Goal: Task Accomplishment & Management: Manage account settings

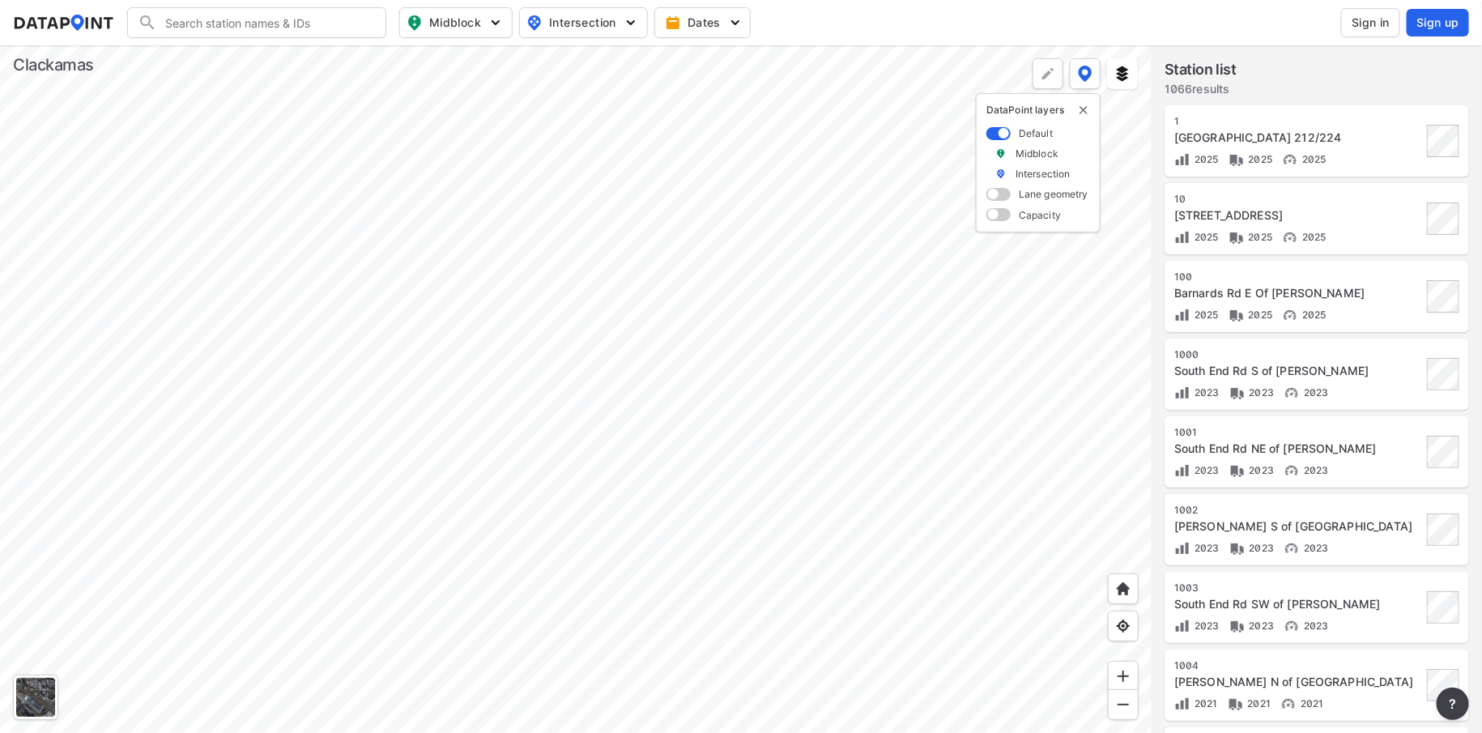
click at [1366, 23] on span "Sign in" at bounding box center [1371, 23] width 38 height 16
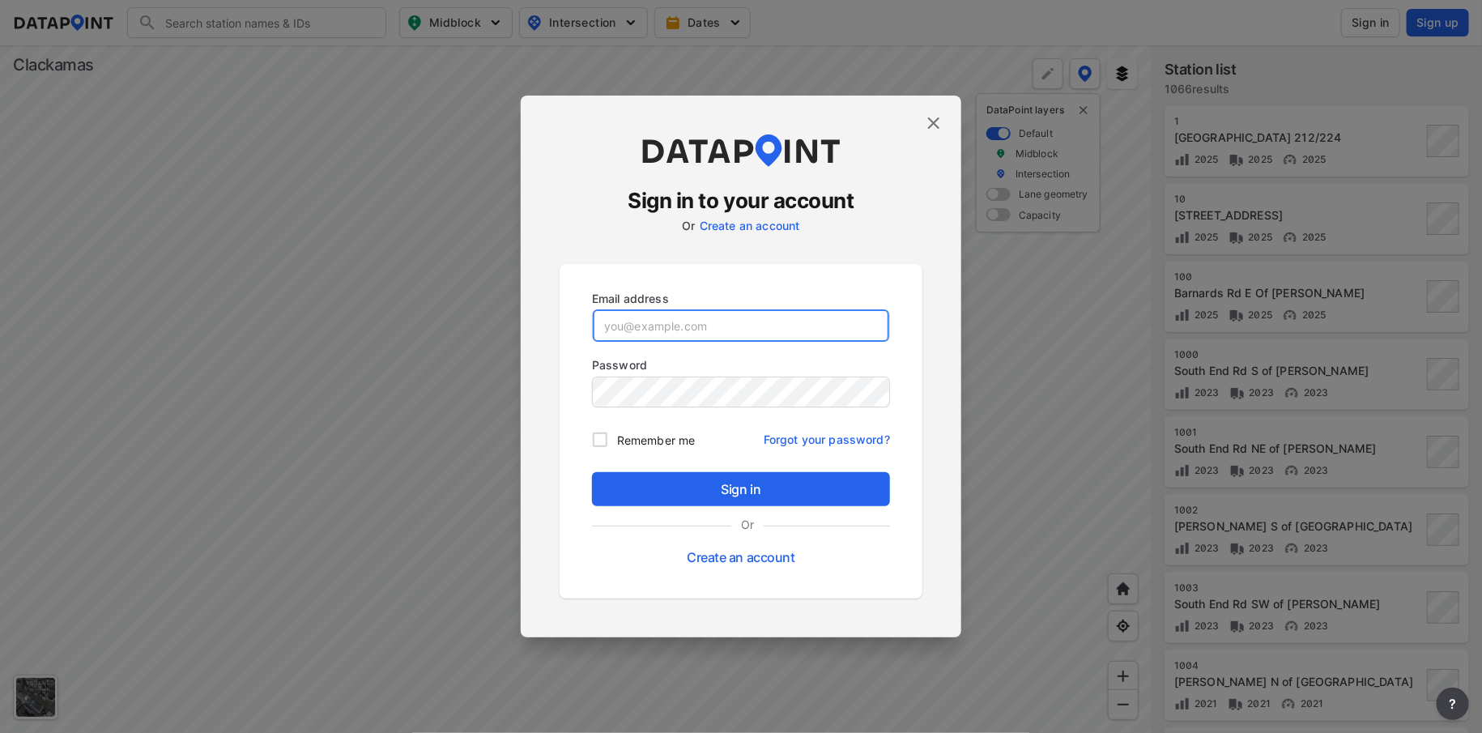
type input "[PERSON_NAME][EMAIL_ADDRESS][DOMAIN_NAME]"
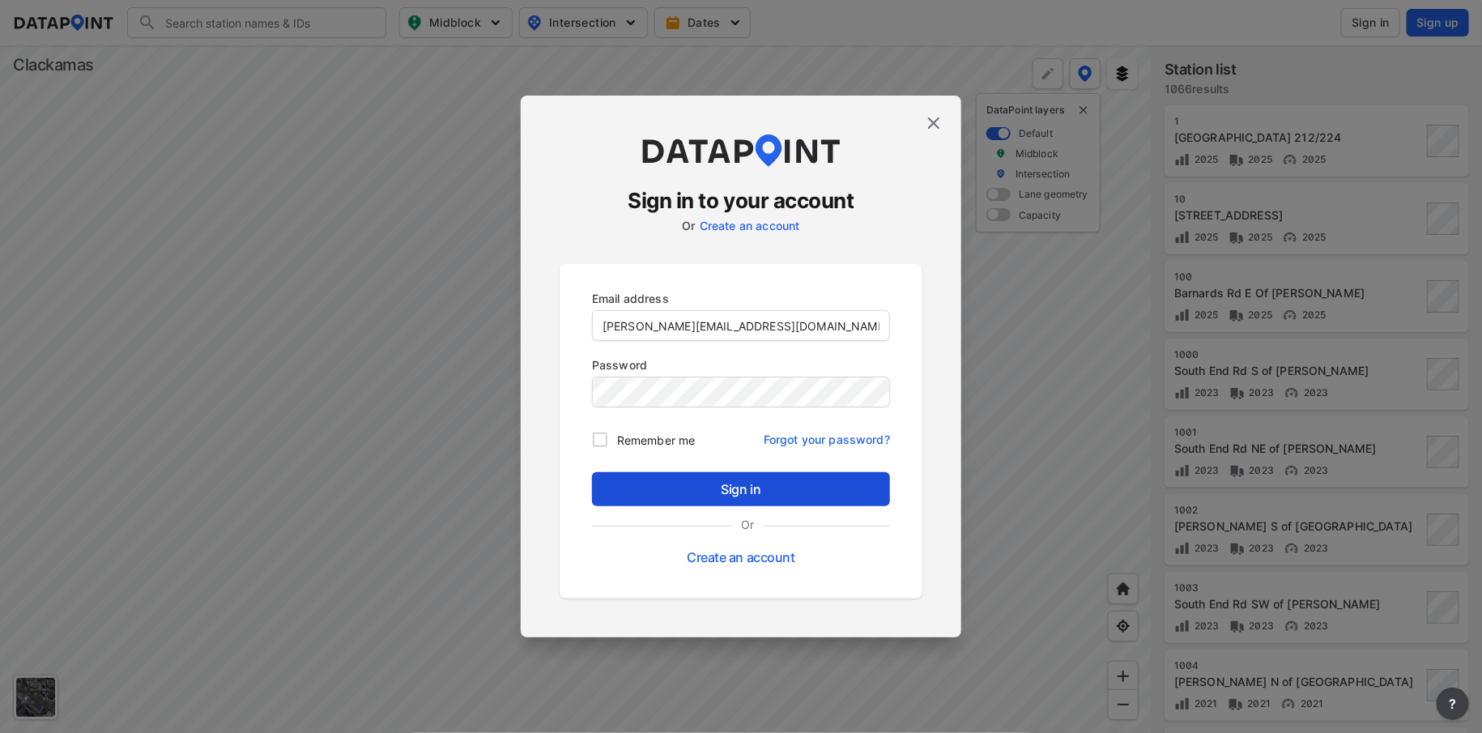
click at [713, 482] on span "Sign in" at bounding box center [741, 489] width 272 height 19
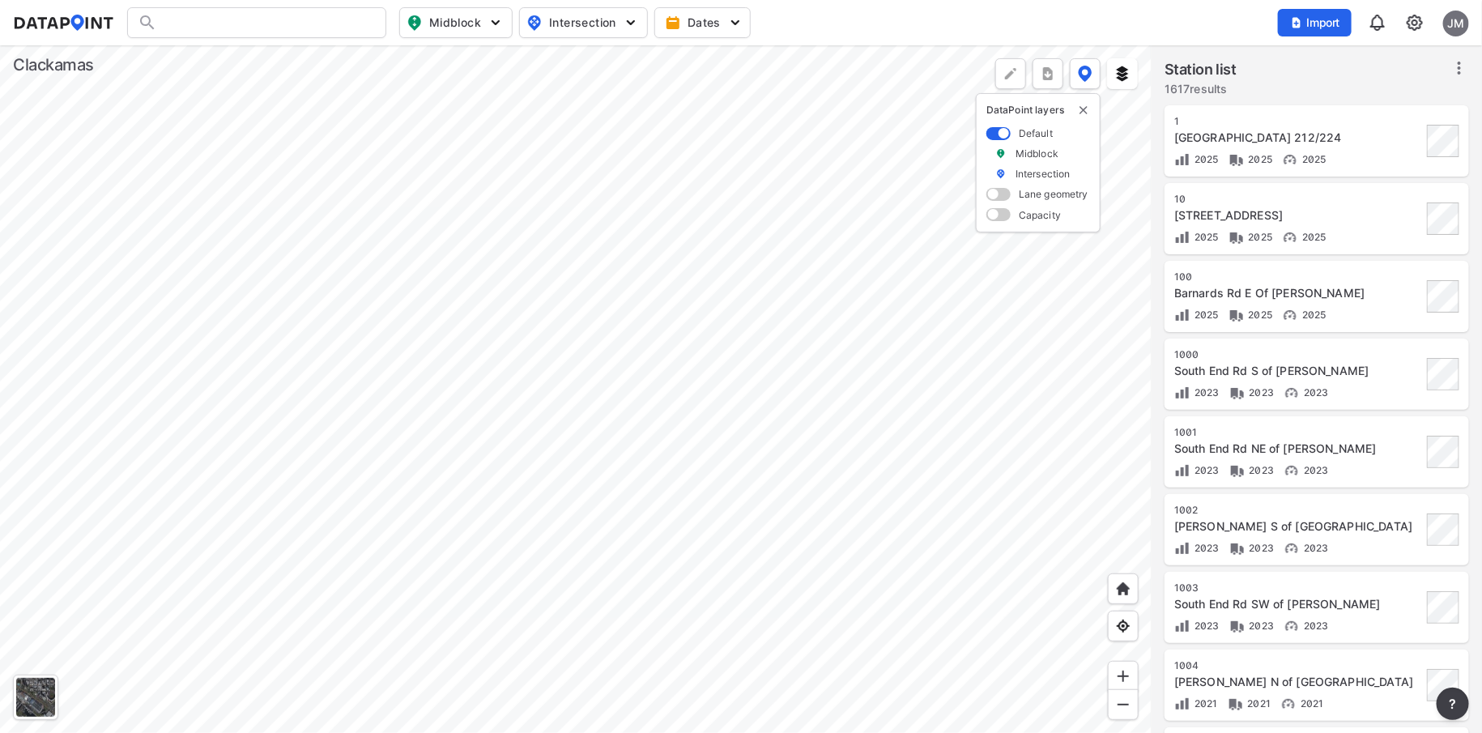
click at [795, 693] on div at bounding box center [576, 389] width 1152 height 688
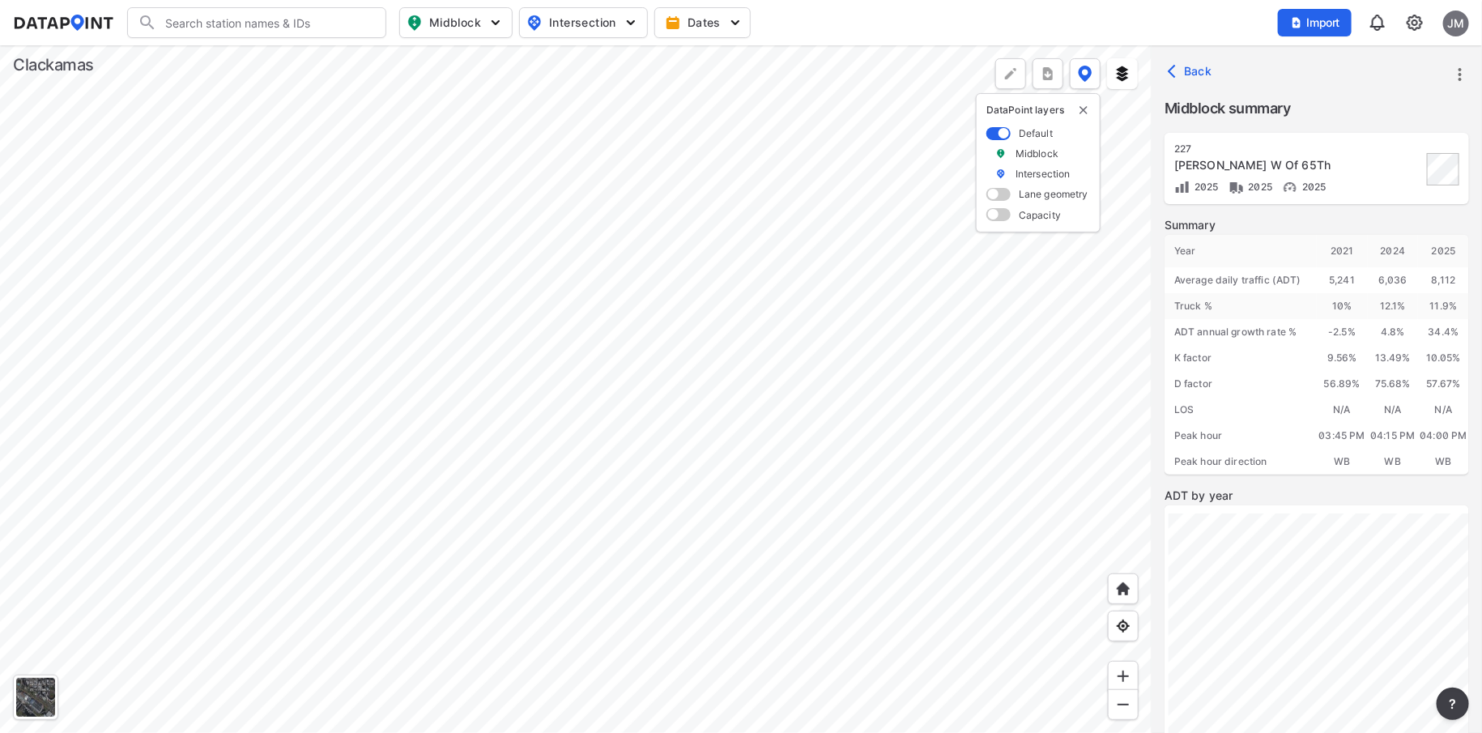
click at [484, 56] on div at bounding box center [576, 389] width 1152 height 688
click at [544, 410] on div at bounding box center [576, 389] width 1152 height 688
click at [573, 585] on div at bounding box center [576, 389] width 1152 height 688
click at [362, 111] on div at bounding box center [576, 389] width 1152 height 688
click at [469, 382] on div at bounding box center [576, 389] width 1152 height 688
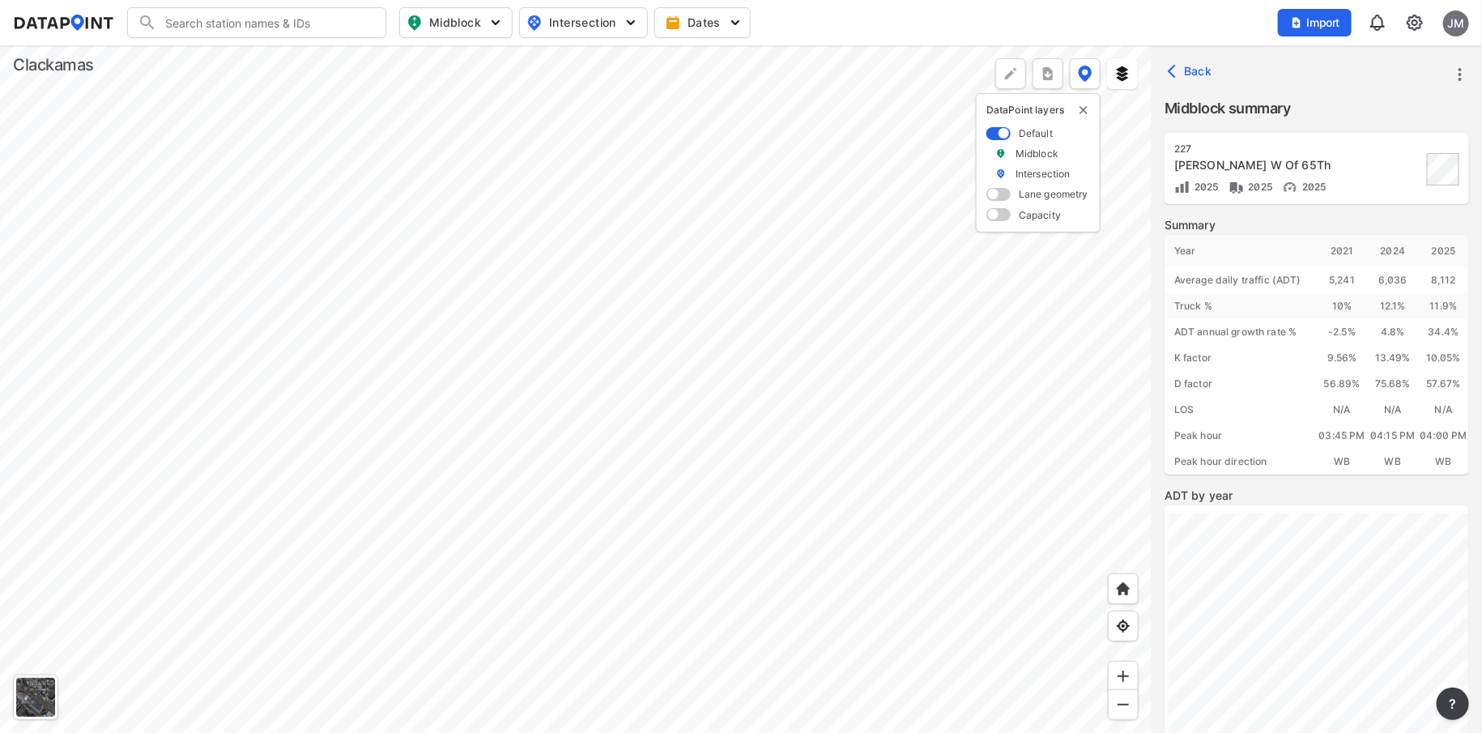
click at [719, 271] on div at bounding box center [576, 389] width 1152 height 688
click at [373, 339] on div at bounding box center [576, 389] width 1152 height 688
click at [699, 390] on div at bounding box center [576, 389] width 1152 height 688
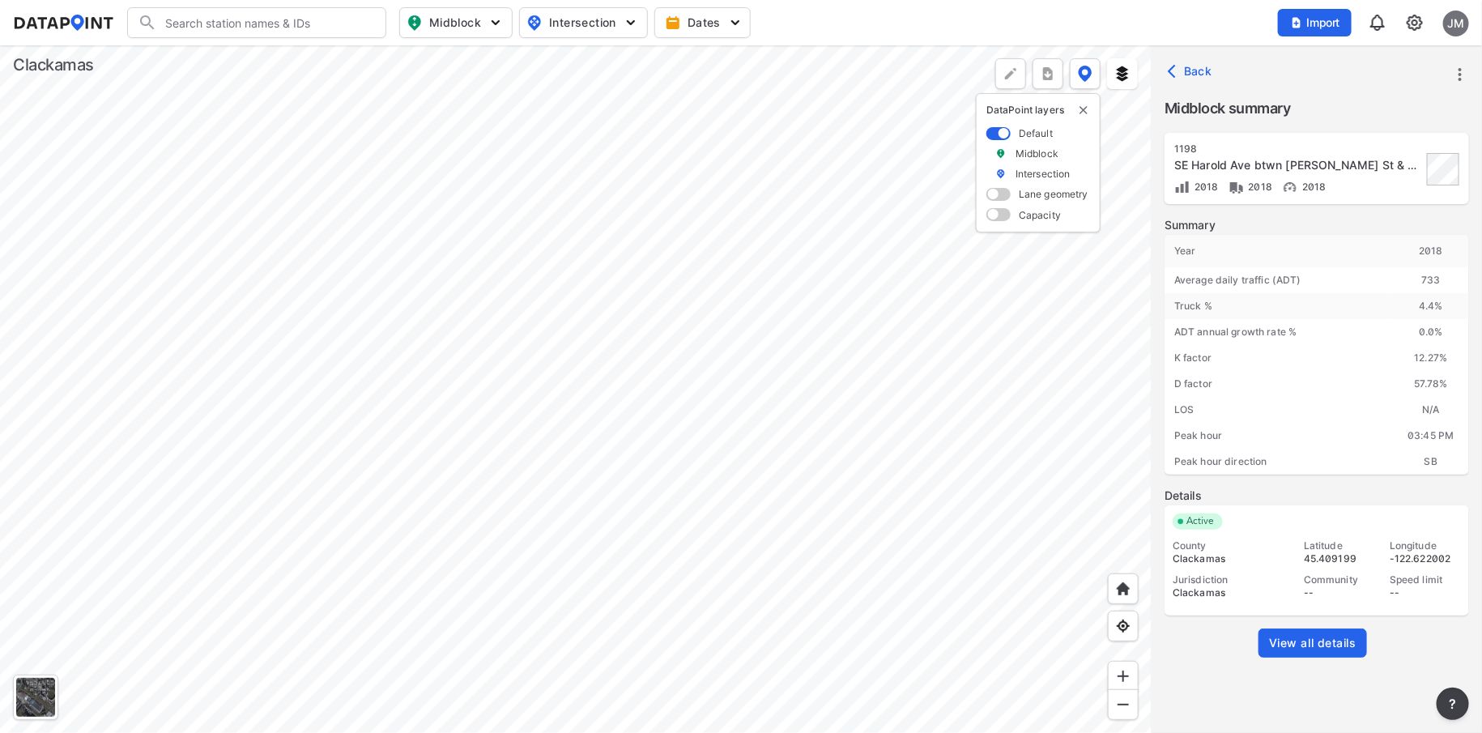
click at [825, 601] on div at bounding box center [576, 389] width 1152 height 688
click at [501, 350] on div at bounding box center [576, 389] width 1152 height 688
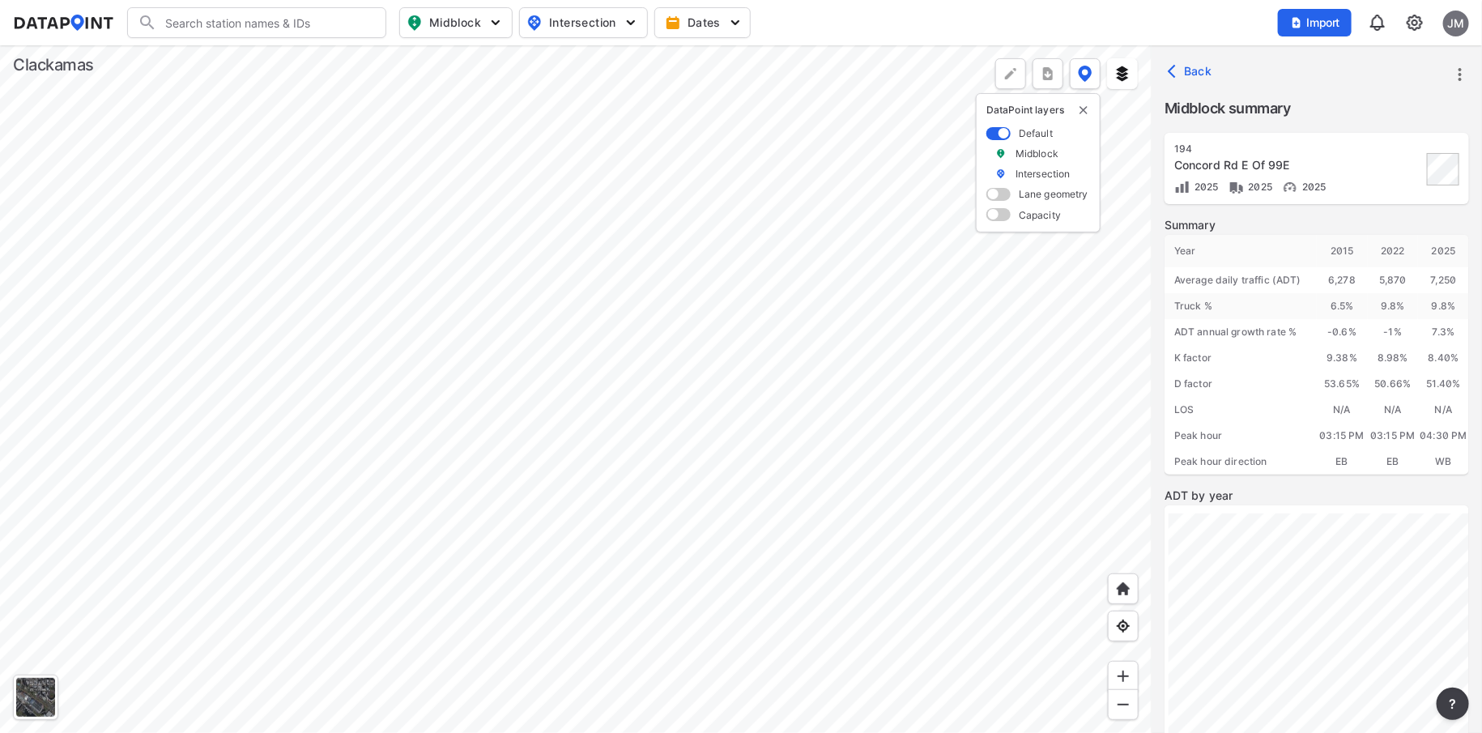
click at [702, 388] on div at bounding box center [576, 389] width 1152 height 688
